Goal: Task Accomplishment & Management: Complete application form

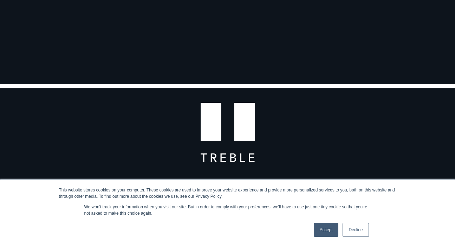
click at [332, 230] on link "Accept" at bounding box center [326, 229] width 25 height 14
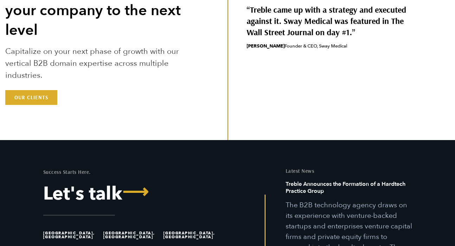
scroll to position [1970, 0]
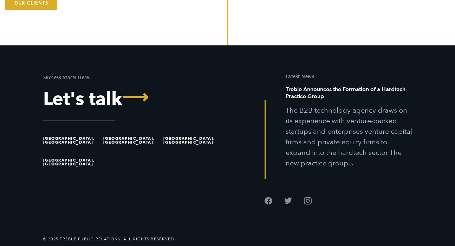
click at [64, 142] on li "[GEOGRAPHIC_DATA], [GEOGRAPHIC_DATA]" at bounding box center [71, 140] width 57 height 22
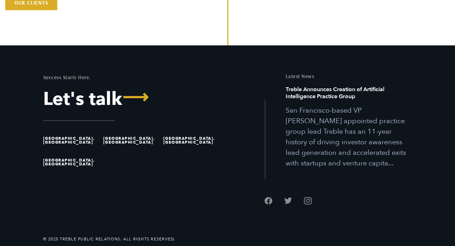
click at [56, 136] on li "[GEOGRAPHIC_DATA], [GEOGRAPHIC_DATA]" at bounding box center [71, 140] width 57 height 22
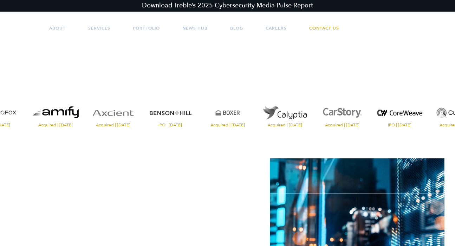
scroll to position [0, 0]
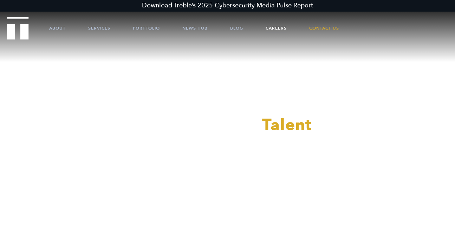
click at [278, 30] on link "Careers" at bounding box center [276, 28] width 21 height 21
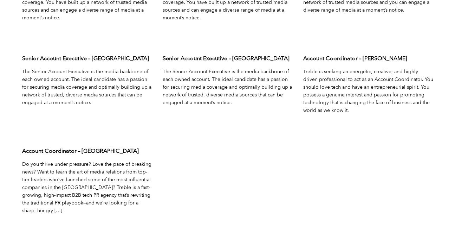
scroll to position [2289, 0]
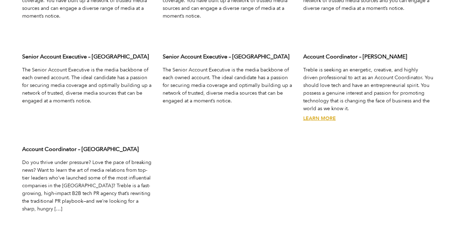
click at [321, 115] on link "Learn More" at bounding box center [319, 118] width 33 height 7
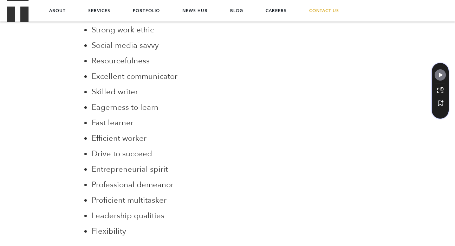
scroll to position [421, 0]
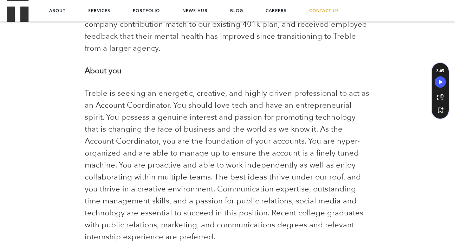
click at [215, 68] on p "About you" at bounding box center [228, 71] width 286 height 12
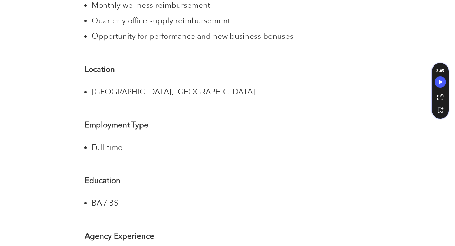
scroll to position [1462, 0]
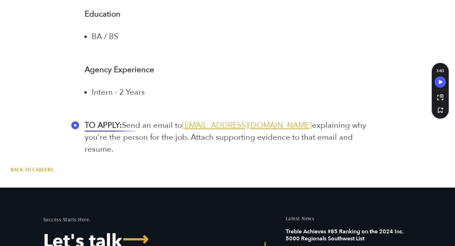
drag, startPoint x: 346, startPoint y: 140, endPoint x: 85, endPoint y: 126, distance: 262.1
click at [85, 126] on p "TO APPLY: Send an email to jointheteam@treblepr.com explaining why you're the p…" at bounding box center [228, 137] width 286 height 36
copy p "TO APPLY: Send an email to jointheteam@treblepr.com explaining why you're the p…"
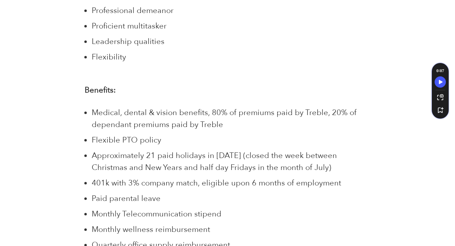
scroll to position [1084, 0]
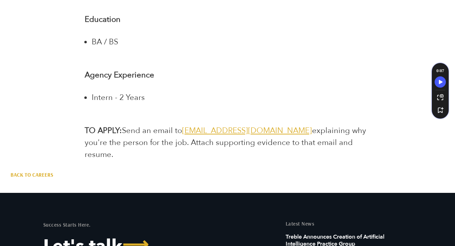
click at [221, 79] on p "Agency Experience" at bounding box center [228, 75] width 286 height 12
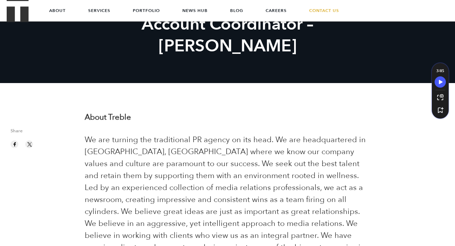
scroll to position [0, 0]
